Goal: Task Accomplishment & Management: Manage account settings

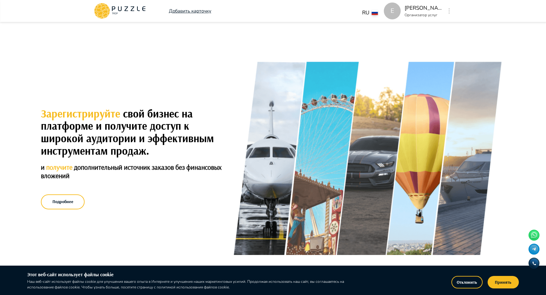
click at [115, 7] on icon at bounding box center [119, 11] width 53 height 16
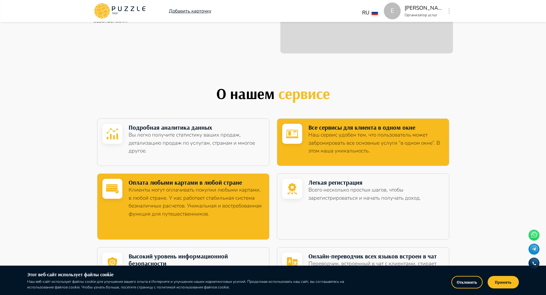
scroll to position [874, 0]
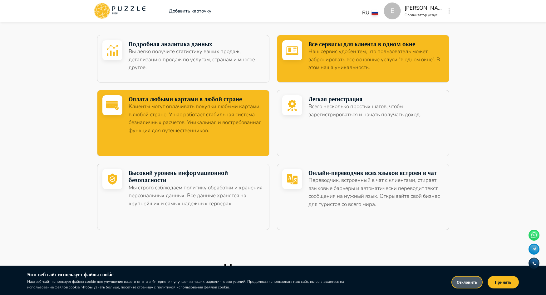
drag, startPoint x: 468, startPoint y: 286, endPoint x: 438, endPoint y: 274, distance: 32.8
click at [467, 286] on button "Отклонить" at bounding box center [466, 282] width 31 height 12
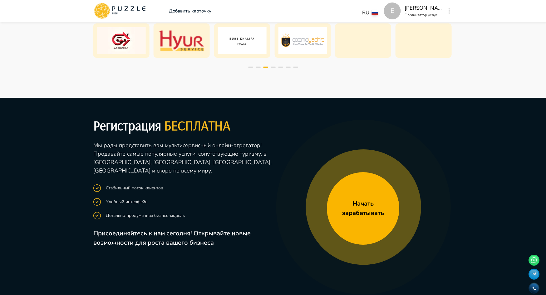
scroll to position [1374, 0]
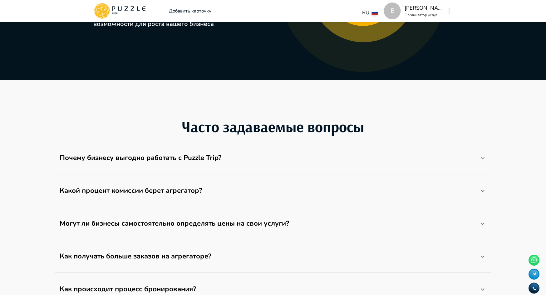
click at [418, 8] on p "[PERSON_NAME][GEOGRAPHIC_DATA]" at bounding box center [423, 8] width 37 height 8
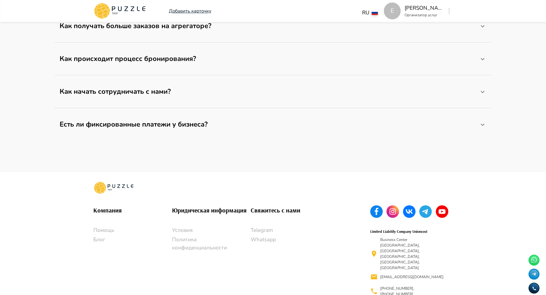
scroll to position [1608, 0]
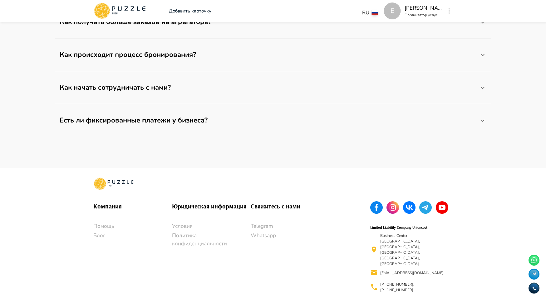
click at [446, 11] on div "E" at bounding box center [449, 10] width 7 height 11
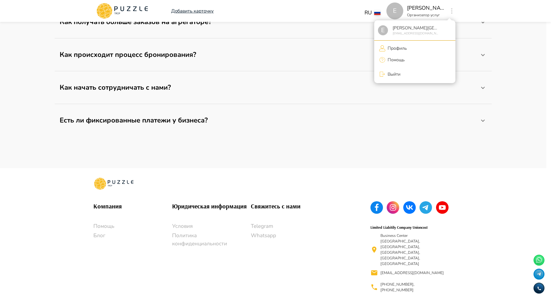
click at [120, 6] on div at bounding box center [275, 147] width 551 height 295
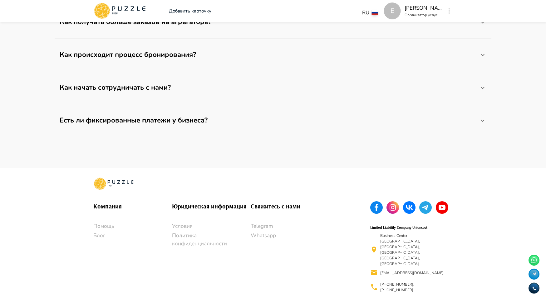
click at [115, 9] on icon at bounding box center [119, 11] width 53 height 16
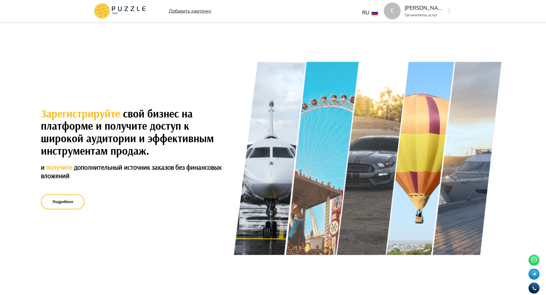
click at [115, 9] on icon at bounding box center [119, 11] width 53 height 16
click at [77, 204] on button "Подробнее" at bounding box center [63, 201] width 44 height 15
click at [121, 12] on icon at bounding box center [119, 11] width 53 height 16
click at [113, 13] on icon at bounding box center [115, 13] width 6 height 2
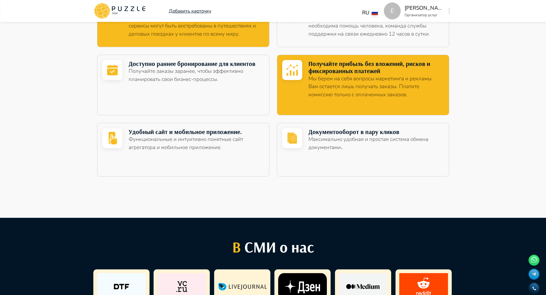
scroll to position [437, 0]
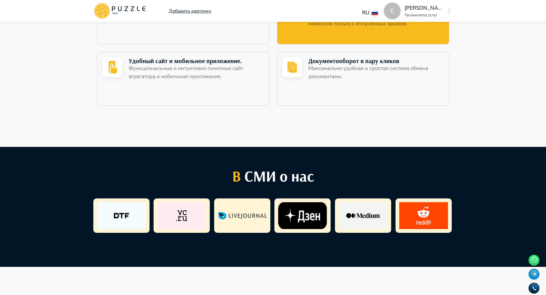
click at [391, 8] on div "E" at bounding box center [392, 10] width 17 height 17
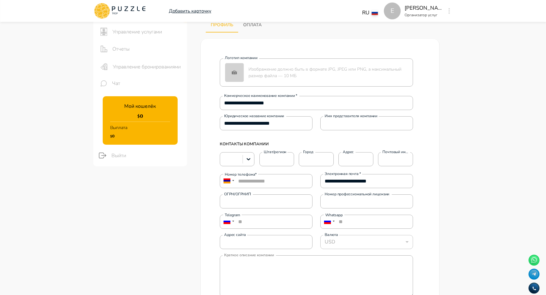
scroll to position [62, 0]
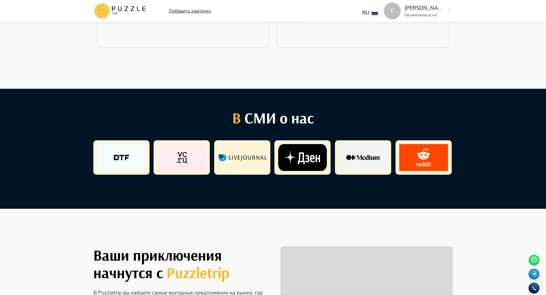
scroll to position [406, 0]
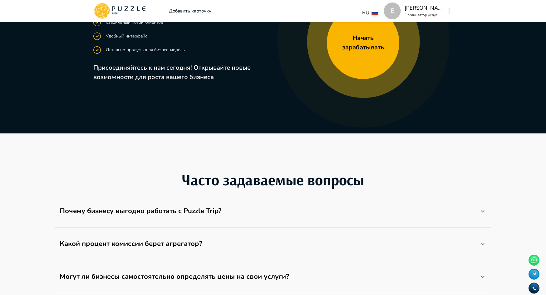
scroll to position [1436, 0]
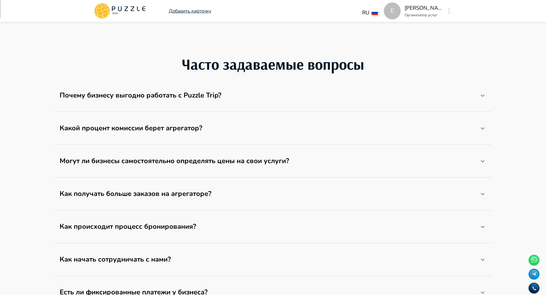
click at [482, 94] on icon at bounding box center [482, 95] width 7 height 7
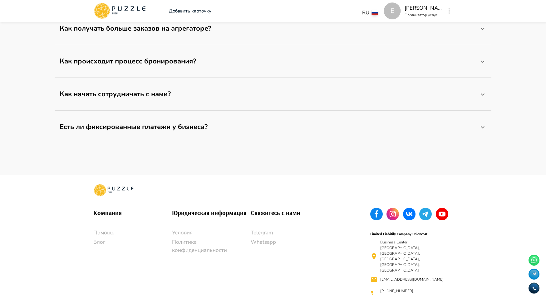
scroll to position [1642, 0]
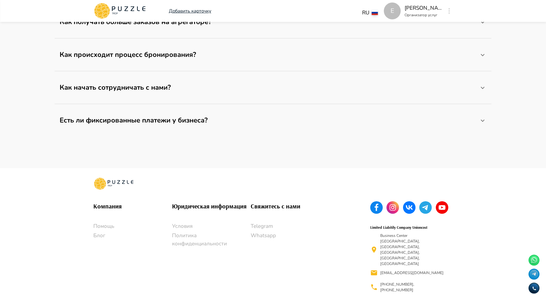
click at [533, 274] on icon at bounding box center [533, 273] width 9 height 9
click at [117, 183] on icon at bounding box center [113, 183] width 41 height 12
click at [116, 183] on icon at bounding box center [113, 183] width 41 height 12
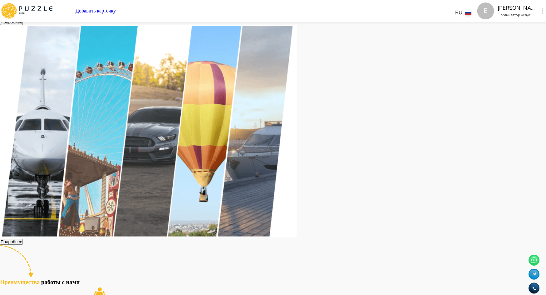
scroll to position [31, 0]
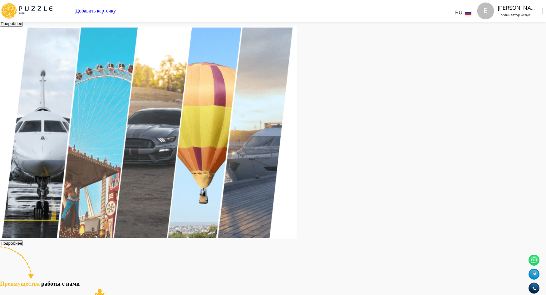
click at [23, 27] on button "Подробнее" at bounding box center [11, 24] width 23 height 6
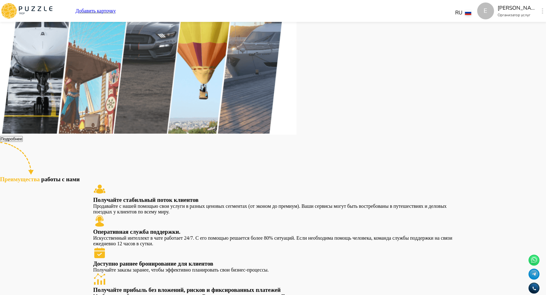
scroll to position [0, 0]
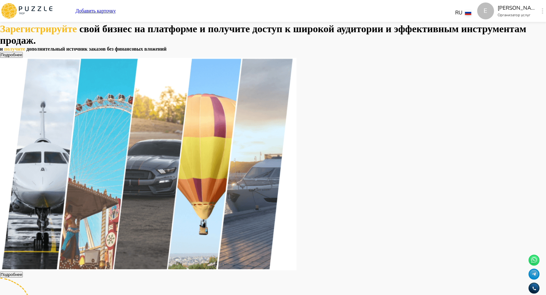
drag, startPoint x: 490, startPoint y: 2, endPoint x: 402, endPoint y: 37, distance: 94.5
click at [402, 37] on div "Зарегистрируйте свой бизнес на платформе и получите доступ к широкой аудитории …" at bounding box center [273, 167] width 546 height 288
click at [116, 8] on p "Добавить карточку" at bounding box center [96, 11] width 40 height 6
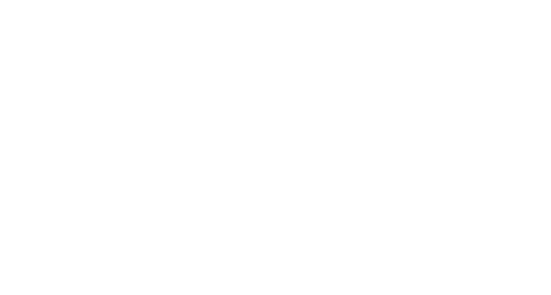
click at [182, 0] on html at bounding box center [275, 0] width 551 height 0
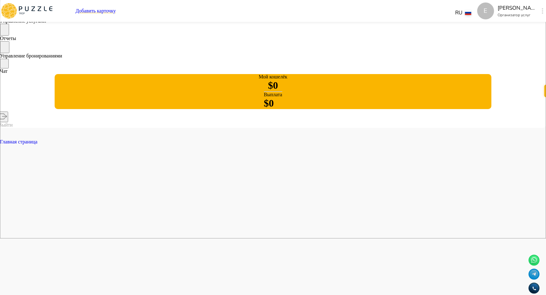
scroll to position [57, 0]
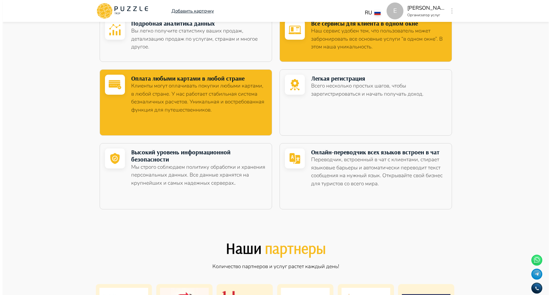
scroll to position [999, 0]
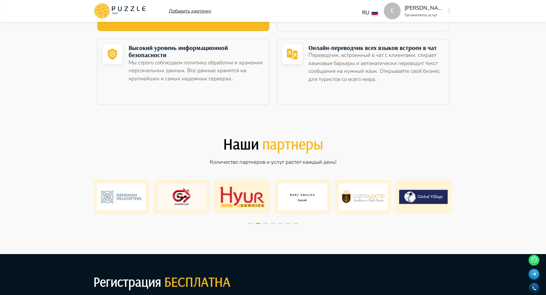
click at [453, 10] on div "E Добавить карточку RU ** E [PERSON_NAME] museum Организатор услуг E" at bounding box center [273, 11] width 375 height 22
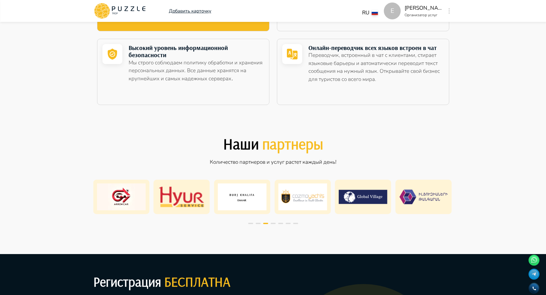
click at [453, 10] on div "E Добавить карточку RU ** E [PERSON_NAME] museum Организатор услуг E" at bounding box center [273, 11] width 375 height 22
click at [451, 10] on button "button" at bounding box center [449, 11] width 5 height 9
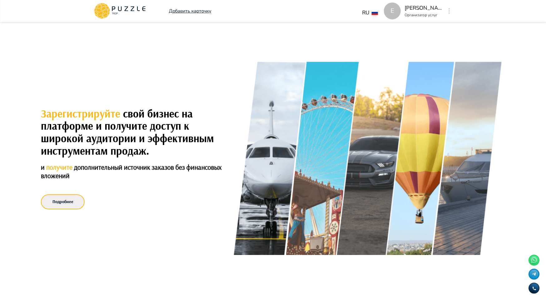
click at [76, 204] on button "Подробнее" at bounding box center [63, 201] width 44 height 15
click at [446, 11] on div "E" at bounding box center [449, 10] width 7 height 11
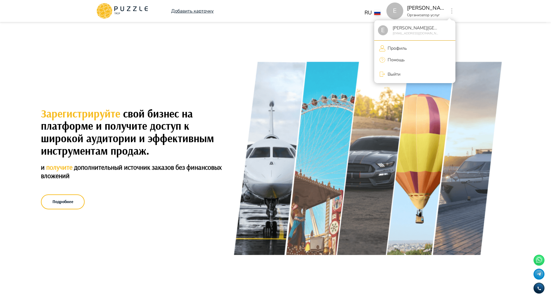
click at [362, 26] on div at bounding box center [275, 147] width 551 height 295
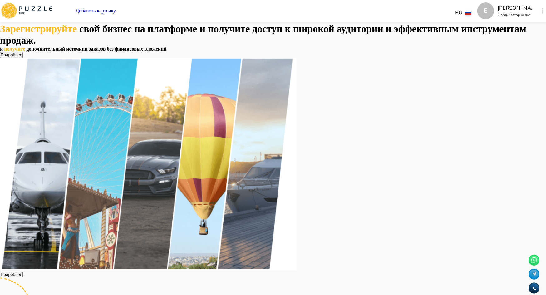
click at [539, 10] on div "E" at bounding box center [542, 10] width 7 height 11
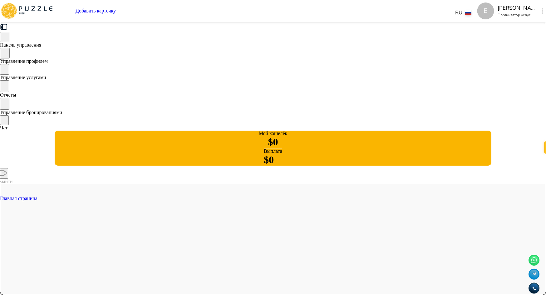
click at [37, 195] on span "Главная страница" at bounding box center [18, 197] width 37 height 5
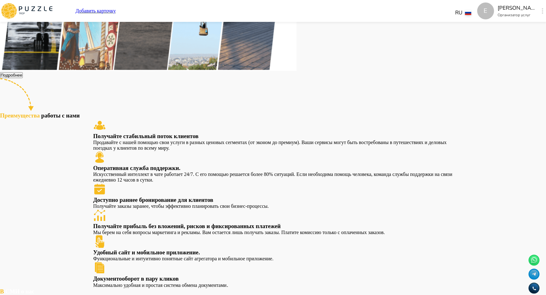
scroll to position [312, 0]
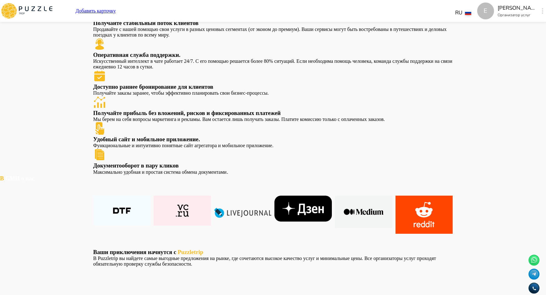
click at [540, 10] on button "button" at bounding box center [542, 11] width 5 height 9
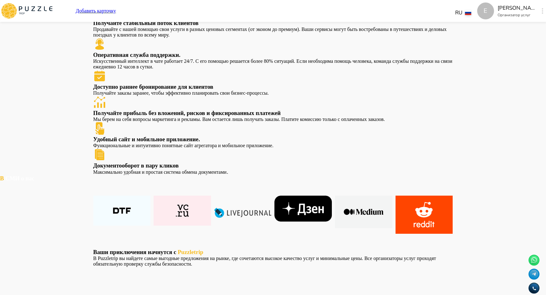
click at [498, 16] on p "Организатор услуг" at bounding box center [516, 15] width 37 height 6
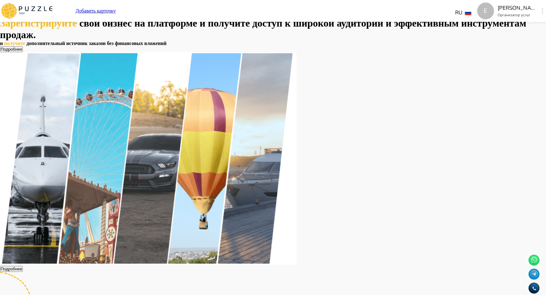
scroll to position [0, 0]
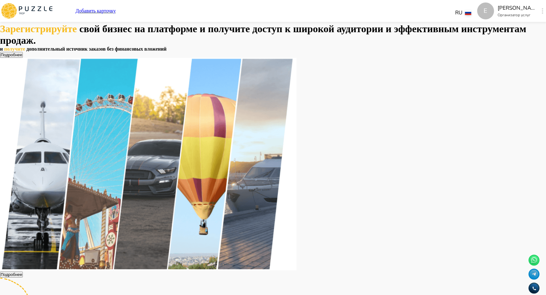
click at [498, 5] on p "[PERSON_NAME][GEOGRAPHIC_DATA]" at bounding box center [516, 8] width 37 height 8
click at [539, 14] on div "E" at bounding box center [542, 10] width 7 height 11
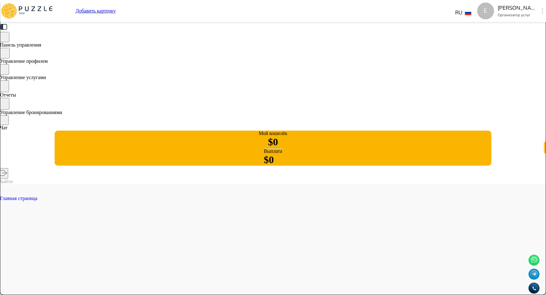
click at [37, 195] on span "Главная страница" at bounding box center [18, 197] width 37 height 5
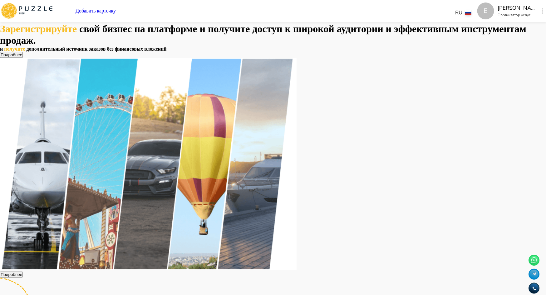
click at [540, 10] on button "button" at bounding box center [542, 11] width 5 height 9
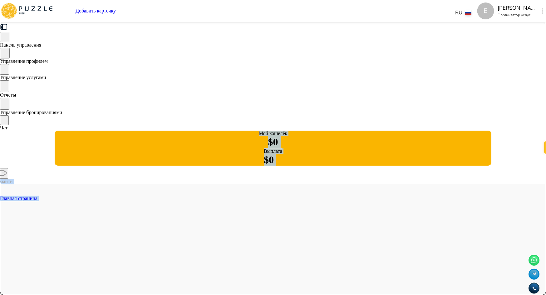
drag, startPoint x: 188, startPoint y: 59, endPoint x: 186, endPoint y: 62, distance: 4.2
drag, startPoint x: 186, startPoint y: 62, endPoint x: 187, endPoint y: 72, distance: 10.1
drag, startPoint x: 185, startPoint y: 66, endPoint x: 185, endPoint y: 72, distance: 6.9
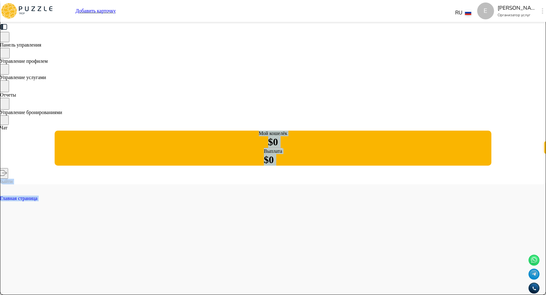
click at [37, 195] on span "Главная страница" at bounding box center [18, 197] width 37 height 5
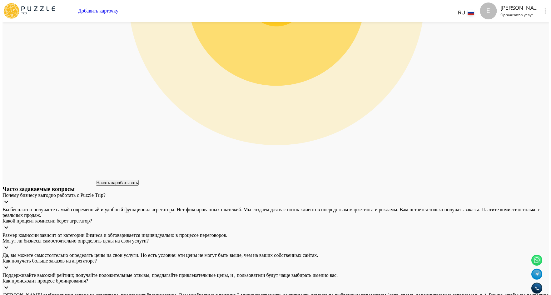
scroll to position [1077, 0]
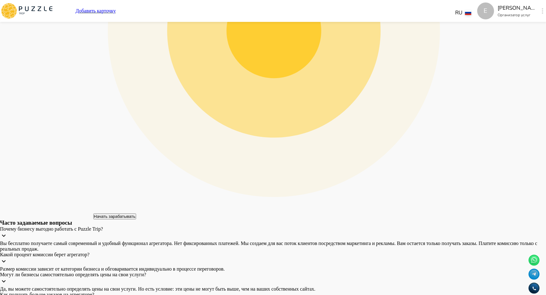
click at [539, 12] on div "E" at bounding box center [542, 10] width 7 height 11
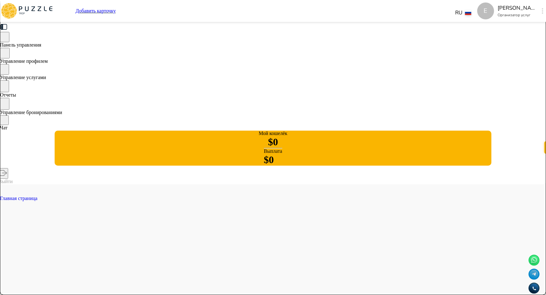
click at [37, 195] on span "Главная страница" at bounding box center [18, 197] width 37 height 5
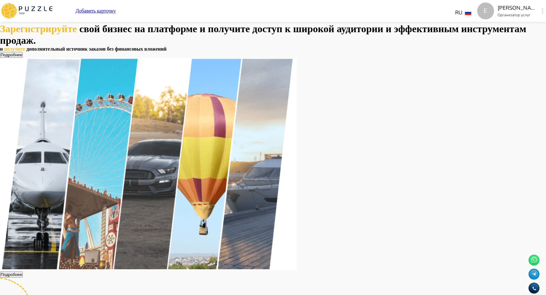
click at [23, 58] on button "Подробнее" at bounding box center [11, 55] width 23 height 6
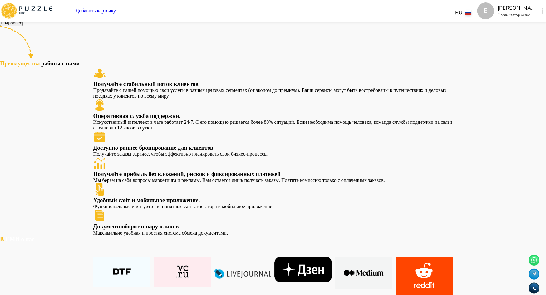
scroll to position [252, 0]
click at [196, 156] on p "Получайте заказы заранее, чтобы эффективно планировать свои бизнес-процессы." at bounding box center [273, 154] width 360 height 6
drag, startPoint x: 262, startPoint y: 160, endPoint x: 475, endPoint y: 189, distance: 215.1
click at [262, 98] on div "Получайте стабильный поток клиентов Продавайте с нашей помощью свои услуги в ра…" at bounding box center [273, 82] width 360 height 32
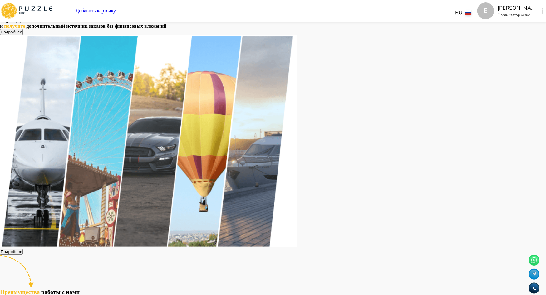
scroll to position [0, 0]
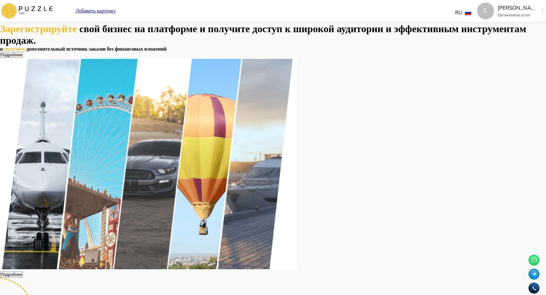
click at [542, 10] on icon "button" at bounding box center [543, 11] width 2 height 6
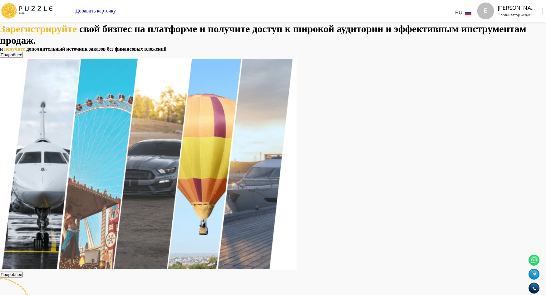
click at [498, 10] on p "[PERSON_NAME][GEOGRAPHIC_DATA]" at bounding box center [516, 8] width 37 height 8
click at [498, 11] on p "[PERSON_NAME][GEOGRAPHIC_DATA]" at bounding box center [516, 8] width 37 height 8
click at [498, 14] on p "Организатор услуг" at bounding box center [516, 15] width 37 height 6
click at [185, 4] on div "E Добавить карточку RU ** E [PERSON_NAME] museum Организатор услуг E" at bounding box center [273, 10] width 546 height 17
click at [116, 10] on p "Добавить карточку" at bounding box center [96, 11] width 40 height 6
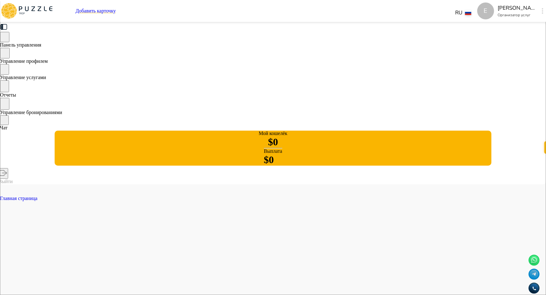
drag, startPoint x: 273, startPoint y: 135, endPoint x: 268, endPoint y: 127, distance: 9.3
